Goal: Check status

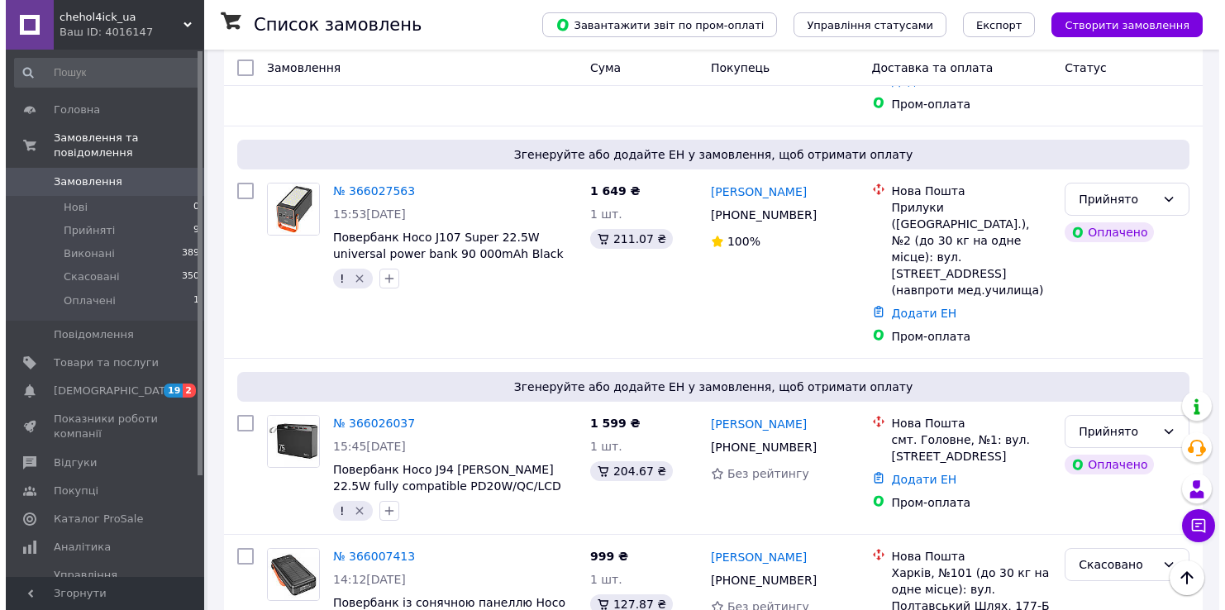
scroll to position [827, 0]
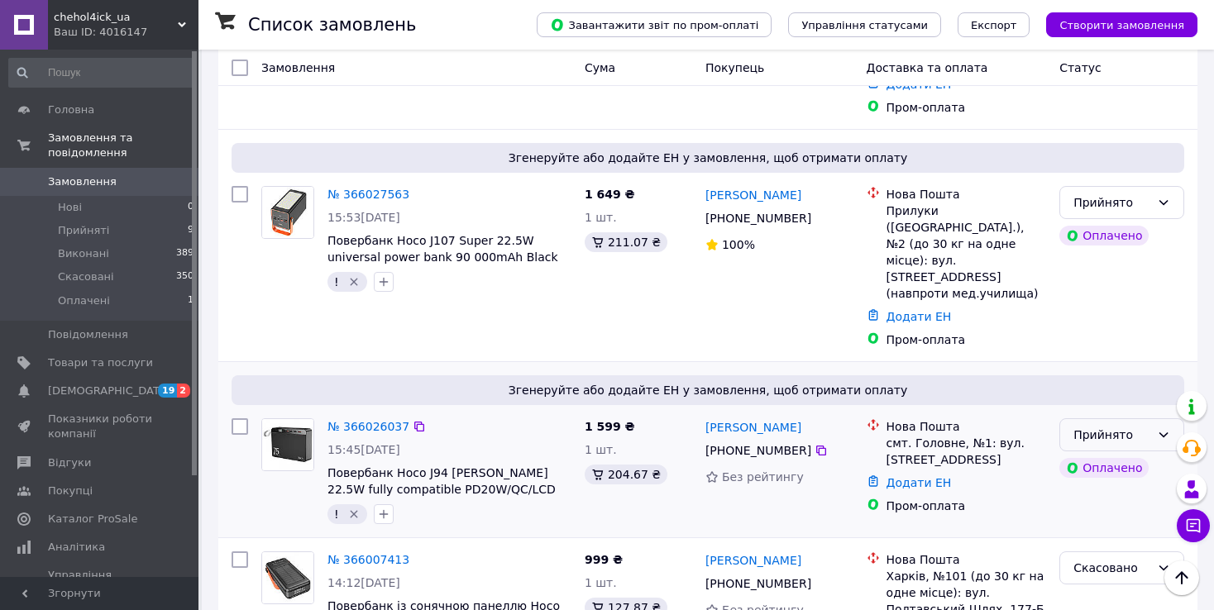
click at [1081, 426] on div "Прийнято" at bounding box center [1111, 435] width 77 height 18
click at [1072, 374] on li "Скасовано" at bounding box center [1121, 379] width 123 height 30
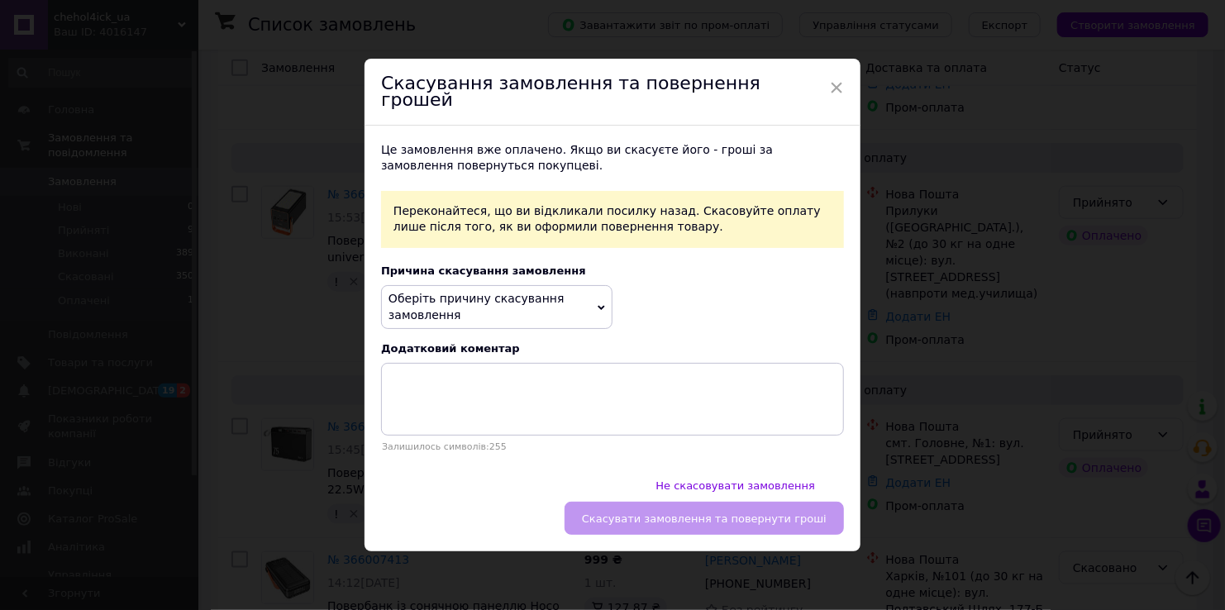
click at [485, 317] on span "Оберіть причину скасування замовлення" at bounding box center [496, 307] width 231 height 44
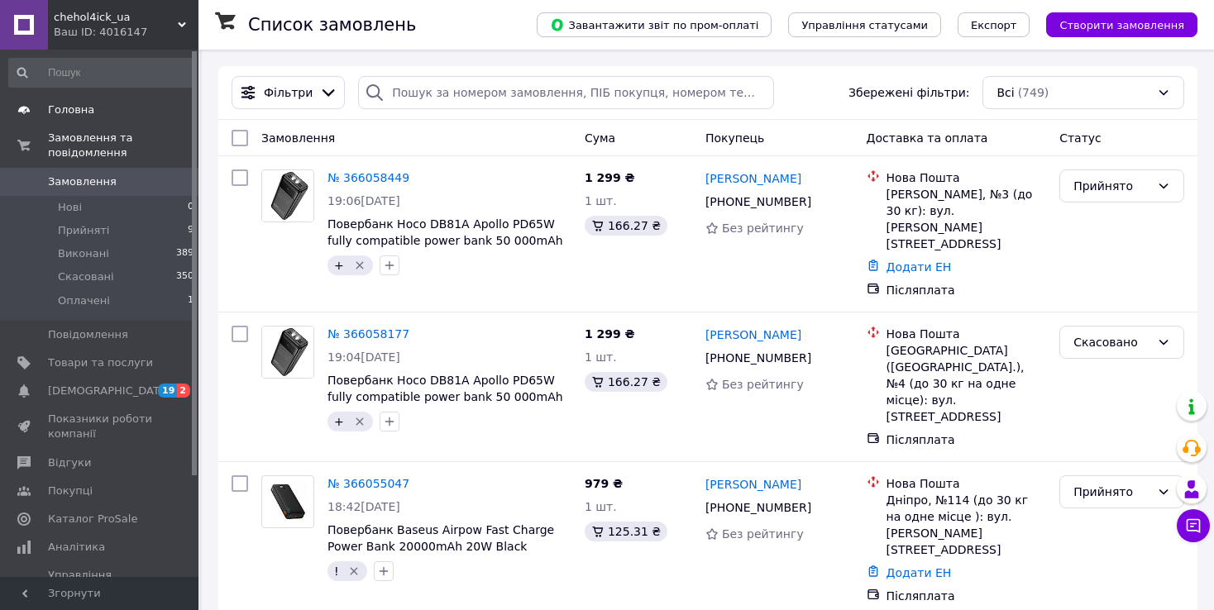
click at [82, 107] on span "Головна" at bounding box center [71, 110] width 46 height 15
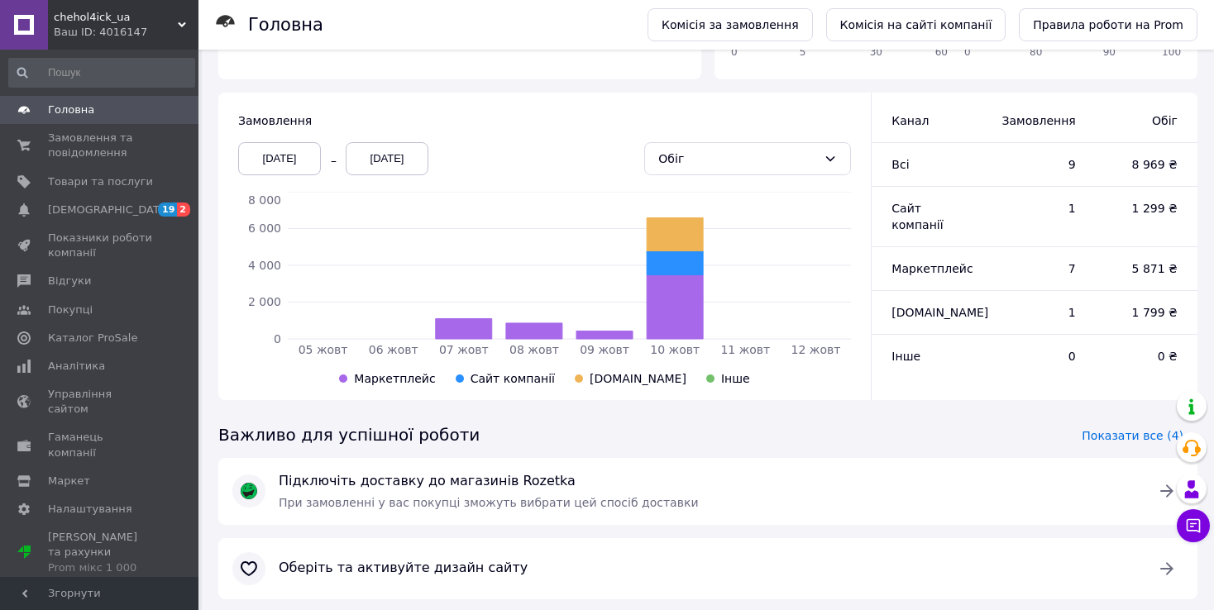
scroll to position [413, 0]
